Goal: Transaction & Acquisition: Purchase product/service

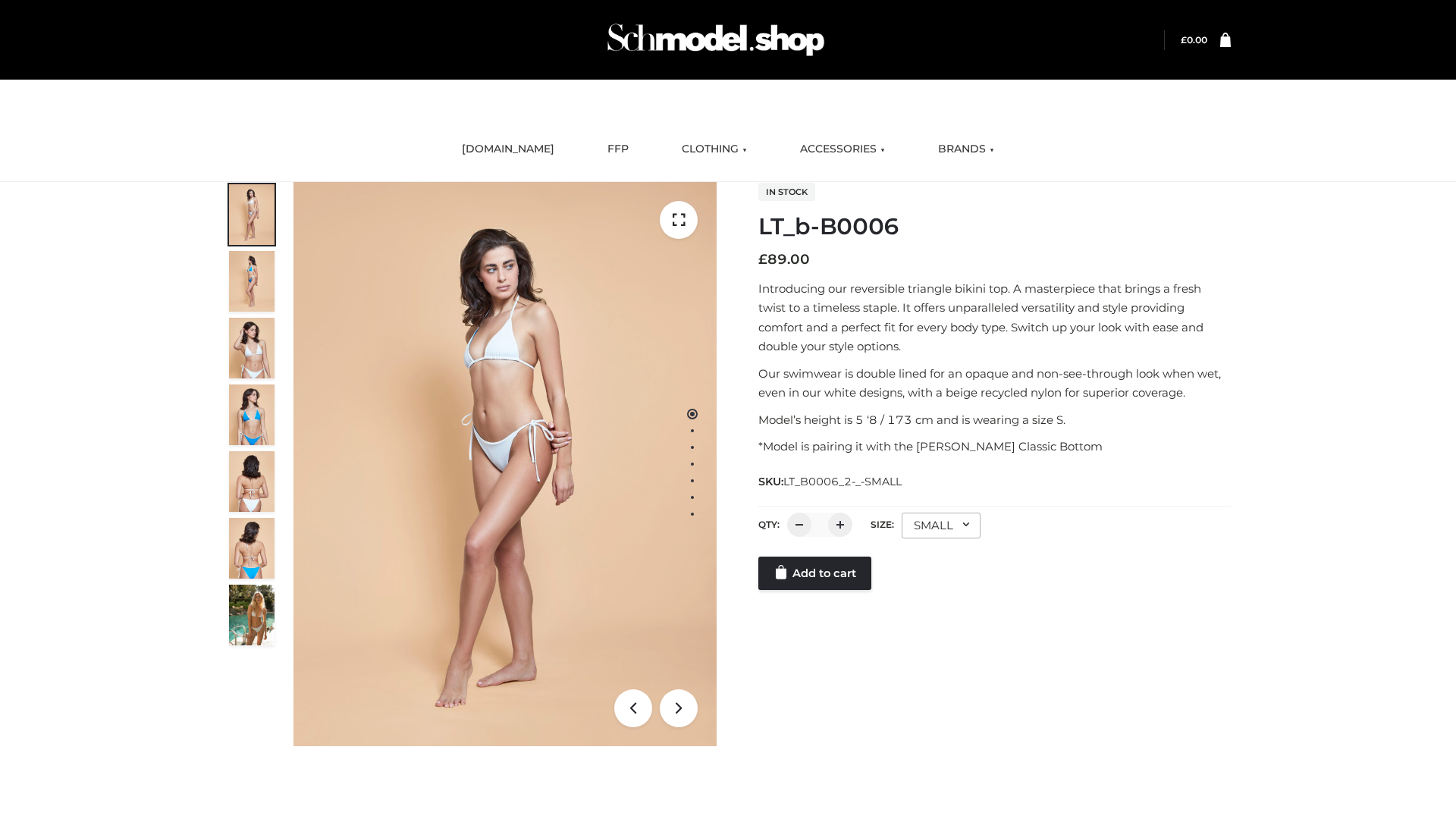
click at [816, 589] on link "Add to cart" at bounding box center [814, 573] width 113 height 33
